Goal: Information Seeking & Learning: Learn about a topic

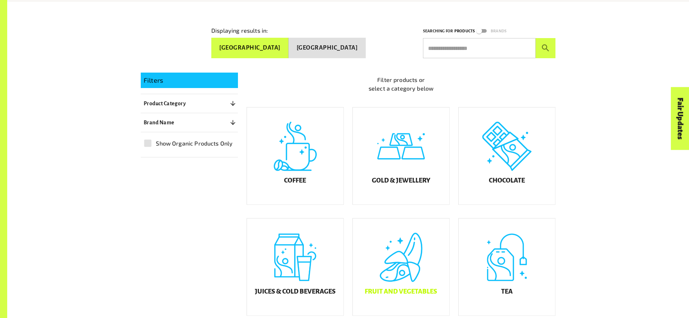
scroll to position [142, 0]
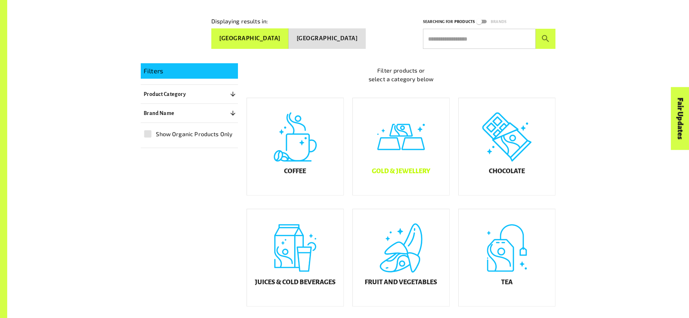
click at [407, 151] on div "Gold & Jewellery" at bounding box center [401, 146] width 96 height 97
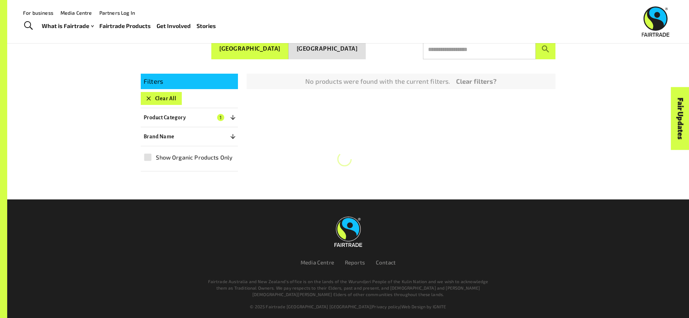
scroll to position [142, 0]
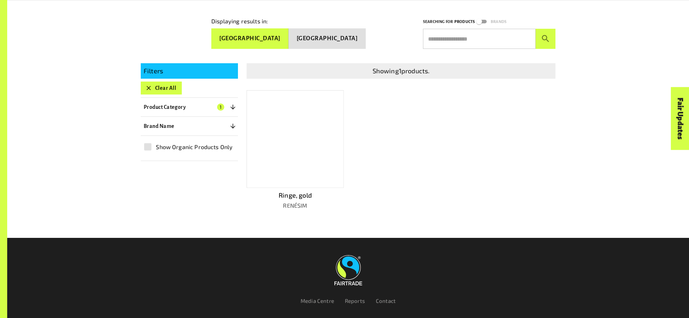
click at [331, 140] on div at bounding box center [294, 139] width 97 height 98
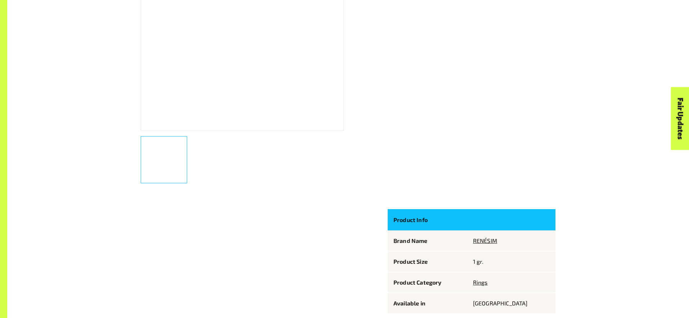
scroll to position [348, 0]
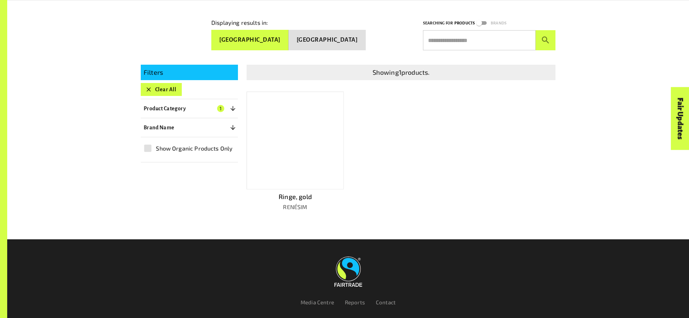
scroll to position [142, 0]
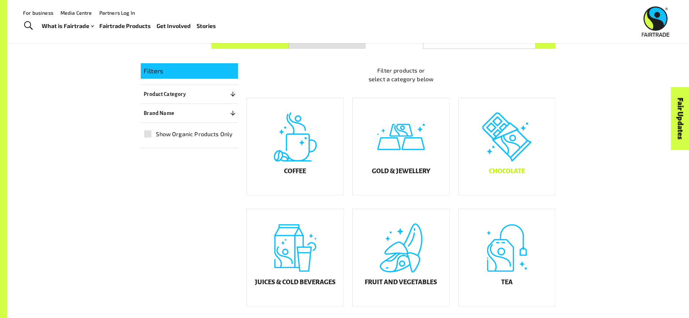
click at [518, 166] on div "Chocolate" at bounding box center [506, 146] width 96 height 97
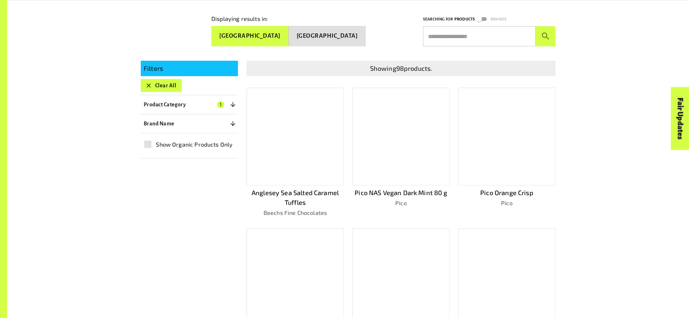
scroll to position [156, 0]
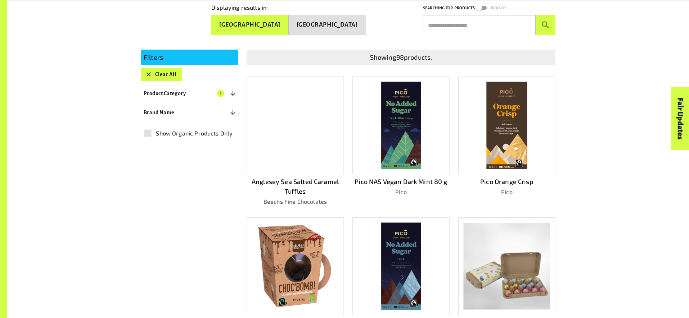
click at [416, 112] on img at bounding box center [401, 125] width 40 height 87
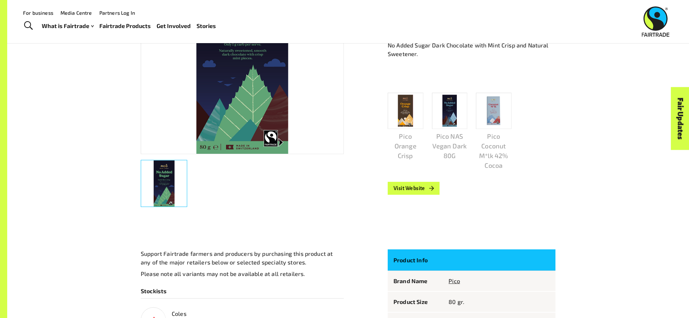
scroll to position [151, 0]
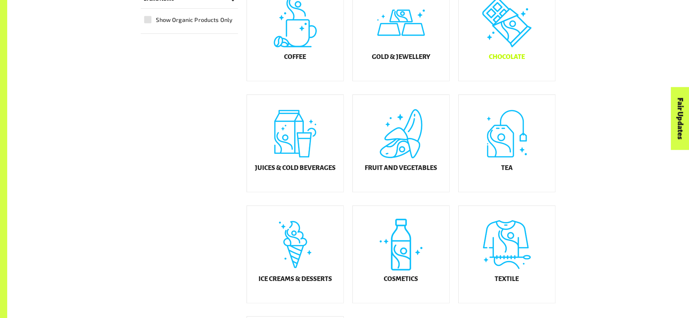
scroll to position [275, 0]
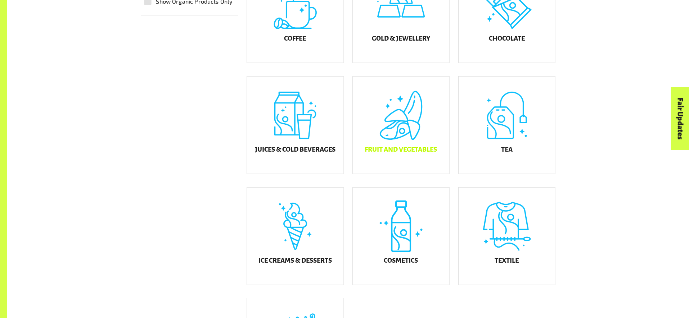
click at [400, 131] on div "Fruit and Vegetables" at bounding box center [401, 125] width 96 height 97
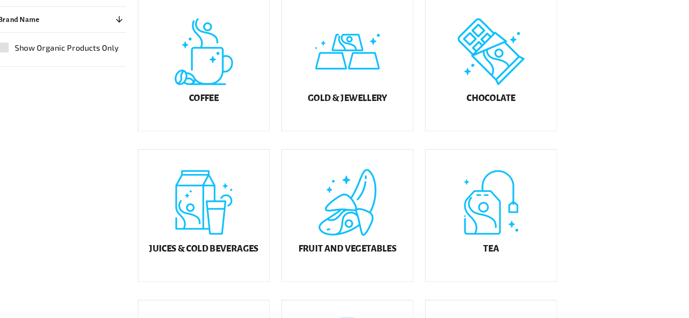
scroll to position [160, 0]
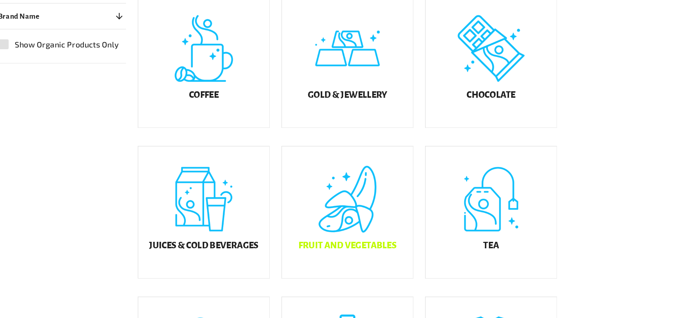
click at [411, 224] on div "Fruit and Vegetables" at bounding box center [401, 240] width 96 height 97
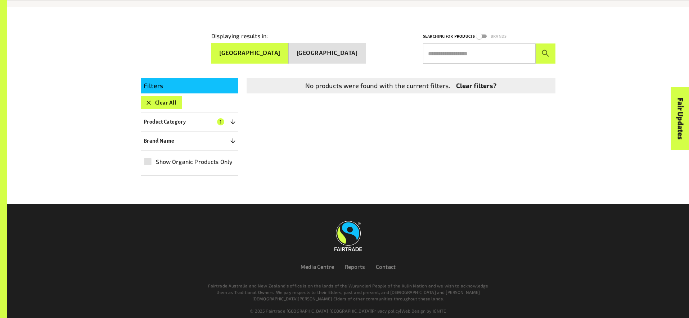
scroll to position [130, 0]
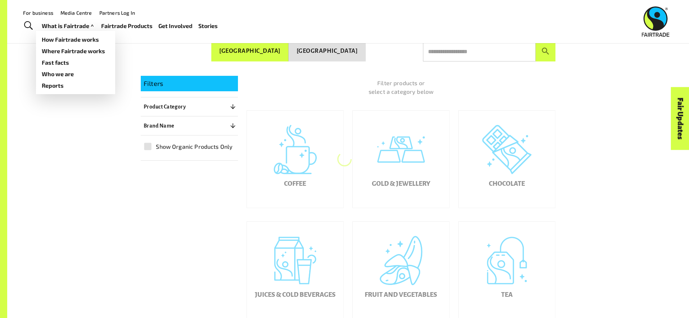
scroll to position [132, 0]
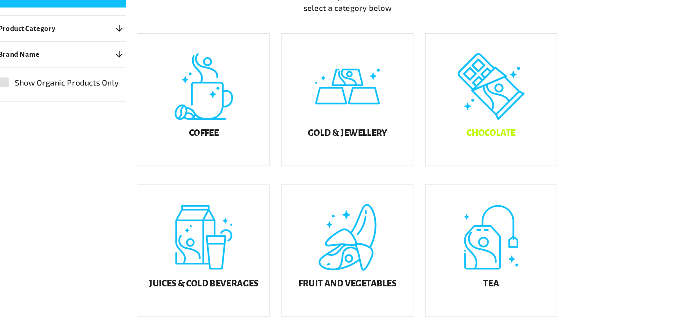
click at [508, 149] on div "Chocolate" at bounding box center [506, 157] width 96 height 97
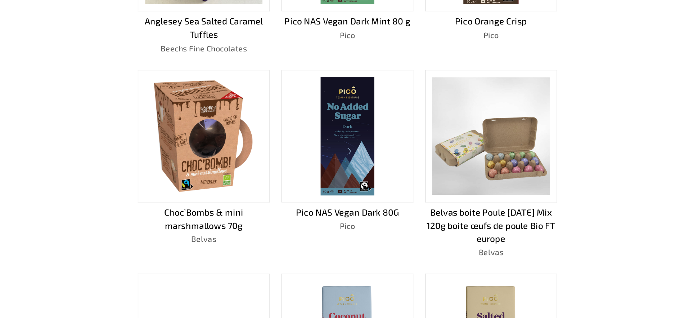
scroll to position [238, 0]
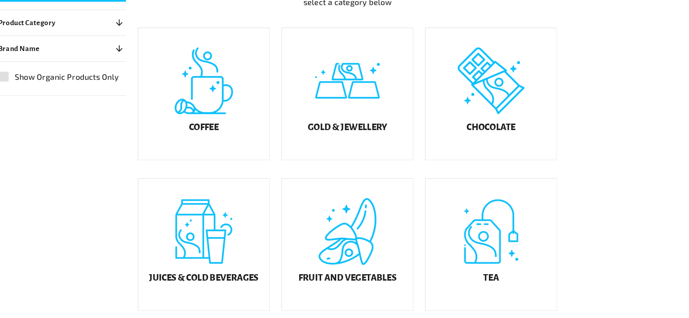
scroll to position [132, 0]
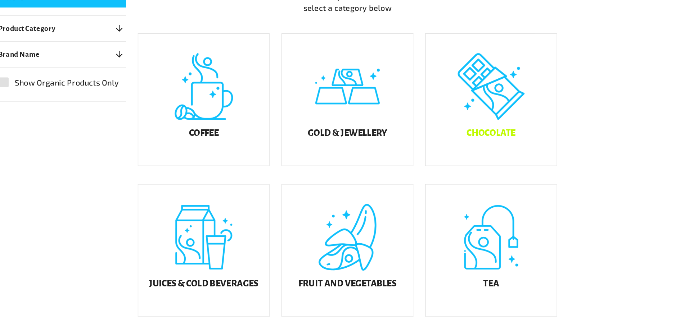
click at [483, 132] on div "Chocolate" at bounding box center [506, 157] width 96 height 97
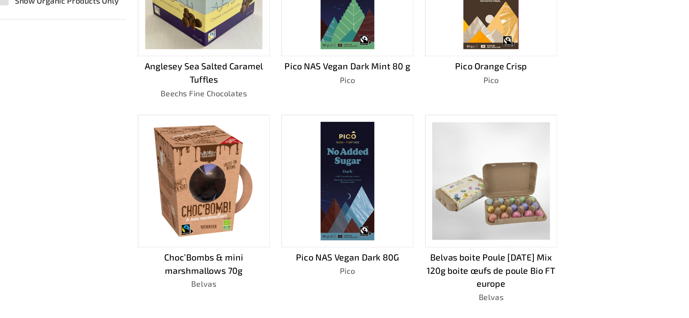
scroll to position [205, 0]
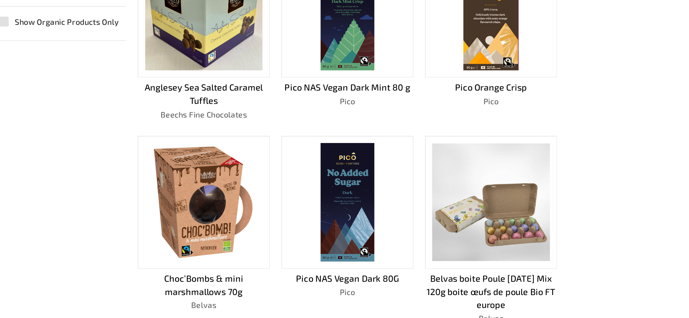
click at [524, 109] on img at bounding box center [506, 76] width 41 height 87
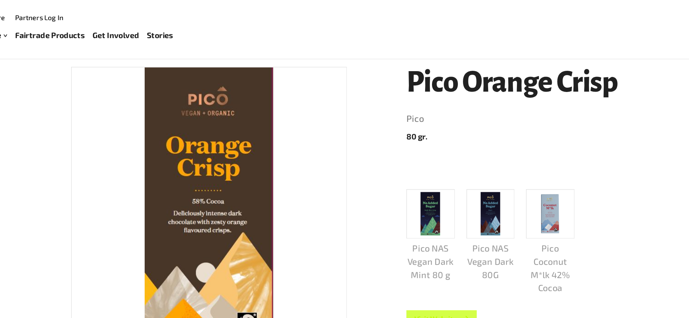
scroll to position [113, 0]
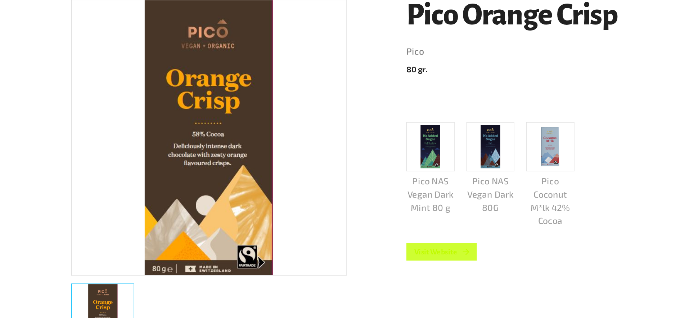
click at [420, 240] on link "Visit Website" at bounding box center [413, 238] width 52 height 13
